Goal: Task Accomplishment & Management: Use online tool/utility

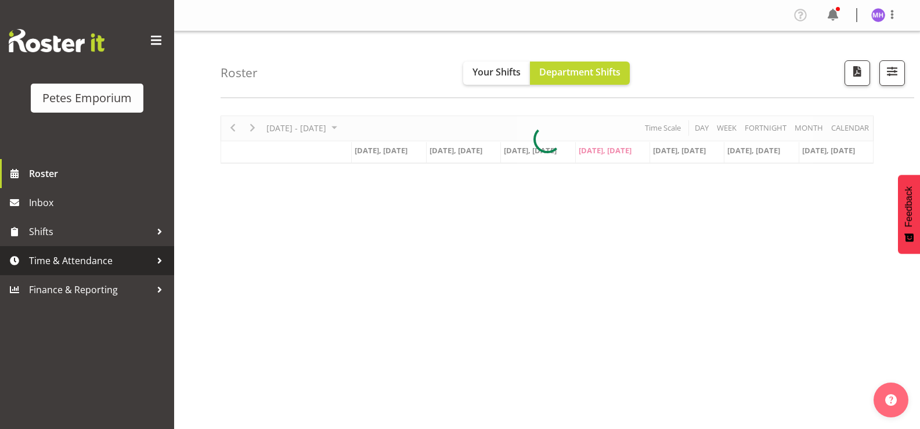
click at [65, 265] on span "Time & Attendance" at bounding box center [90, 260] width 122 height 17
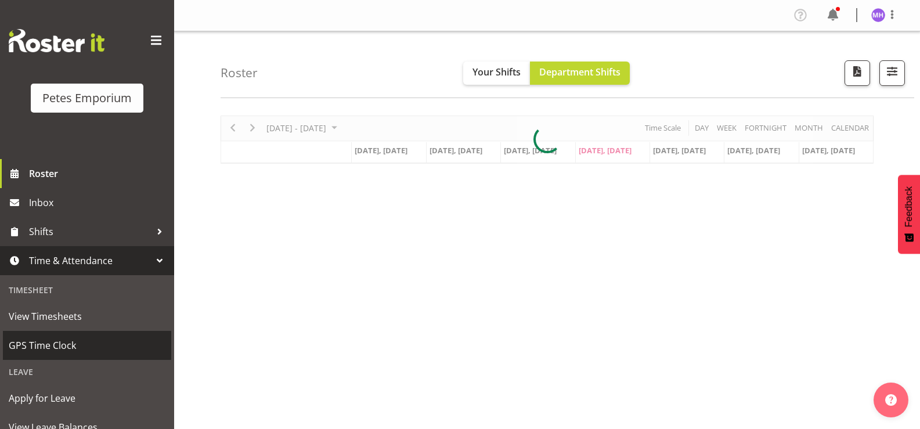
click at [116, 355] on link "GPS Time Clock" at bounding box center [87, 345] width 168 height 29
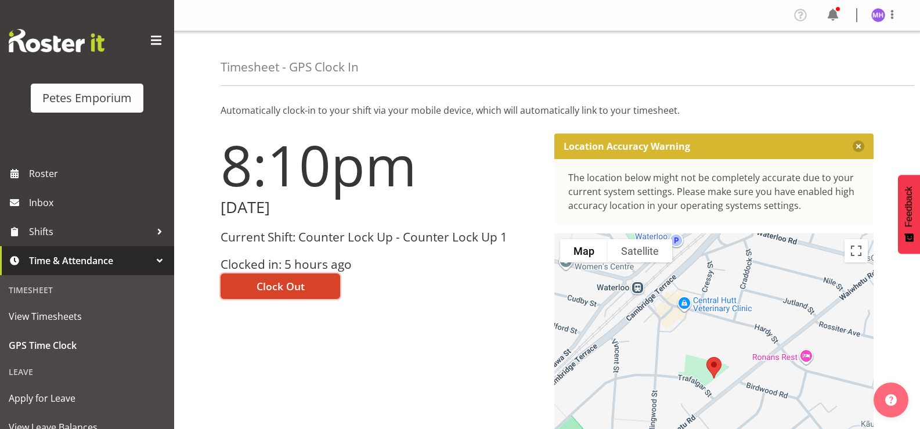
click at [285, 294] on span "Clock Out" at bounding box center [281, 286] width 48 height 15
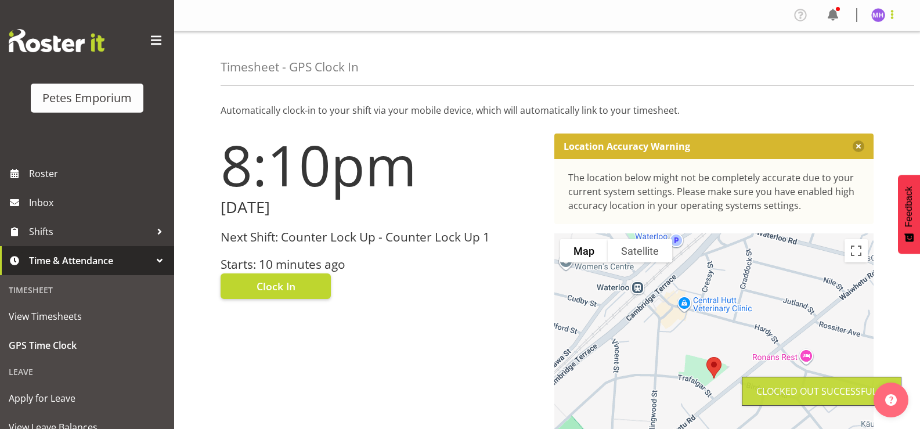
click at [897, 12] on span at bounding box center [892, 15] width 14 height 14
click at [855, 62] on link "Log Out" at bounding box center [843, 61] width 111 height 21
